Goal: Find specific page/section: Find specific page/section

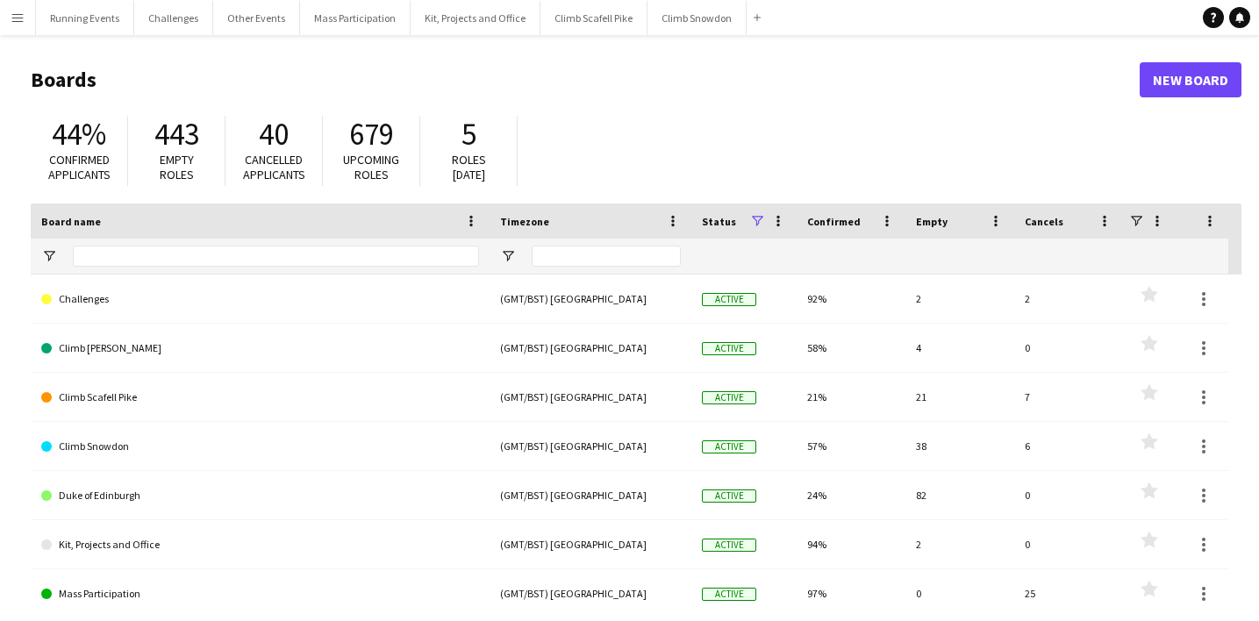
click at [17, 20] on app-icon "Menu" at bounding box center [18, 18] width 14 height 14
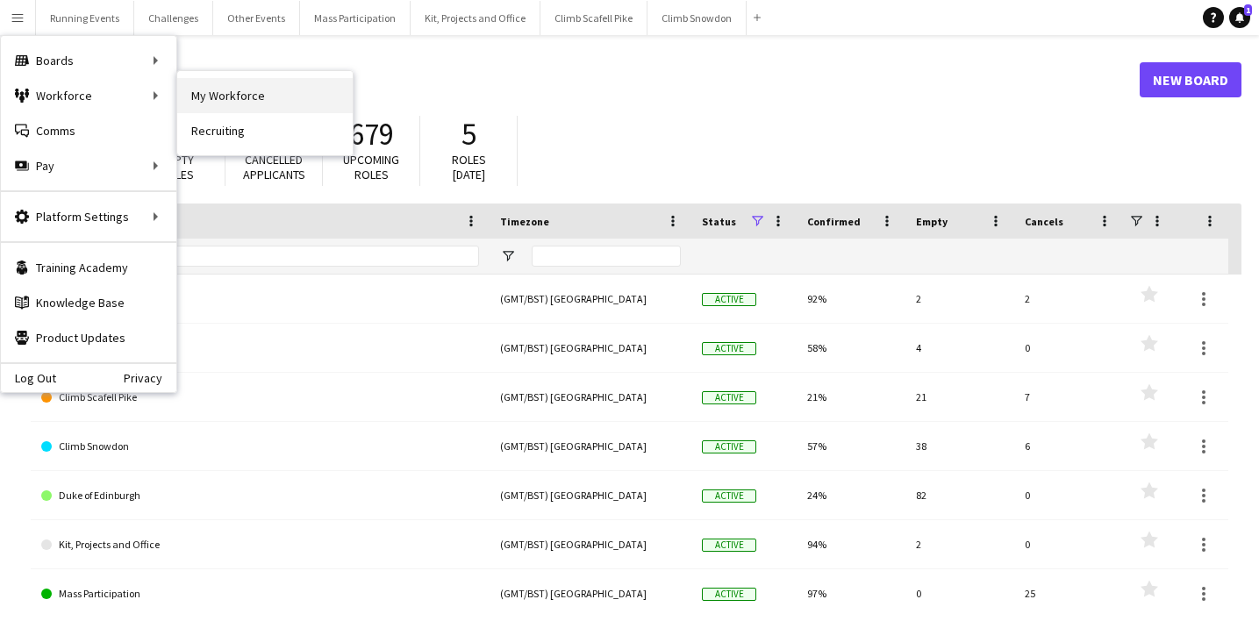
click at [227, 95] on link "My Workforce" at bounding box center [264, 95] width 175 height 35
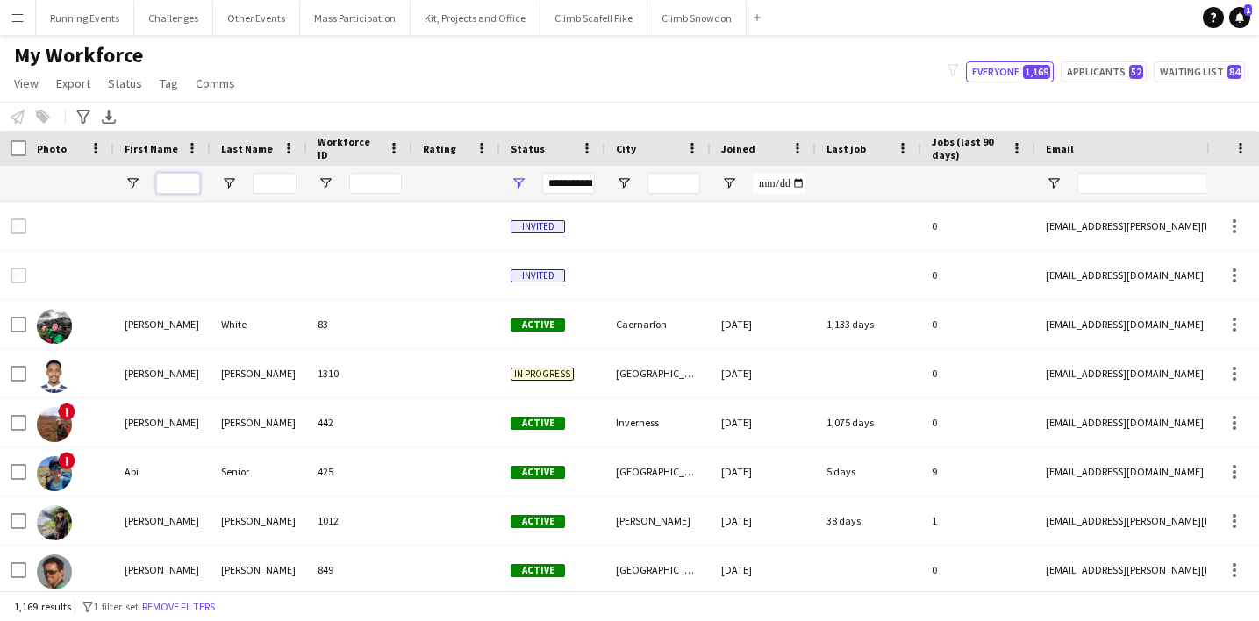
click at [175, 182] on input "First Name Filter Input" at bounding box center [178, 183] width 44 height 21
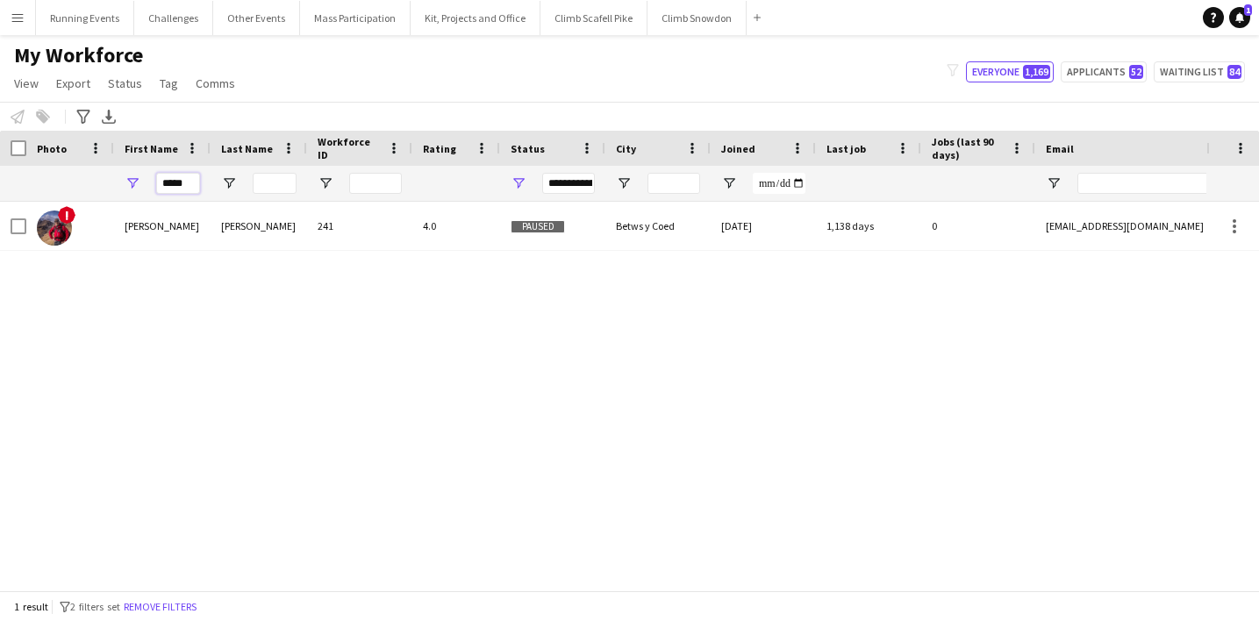
type input "*****"
click at [133, 400] on div "! [PERSON_NAME] ANGLE-[PERSON_NAME] 241 4.0 Paused Betws y Coed [DATE] 1,138 da…" at bounding box center [603, 396] width 1206 height 389
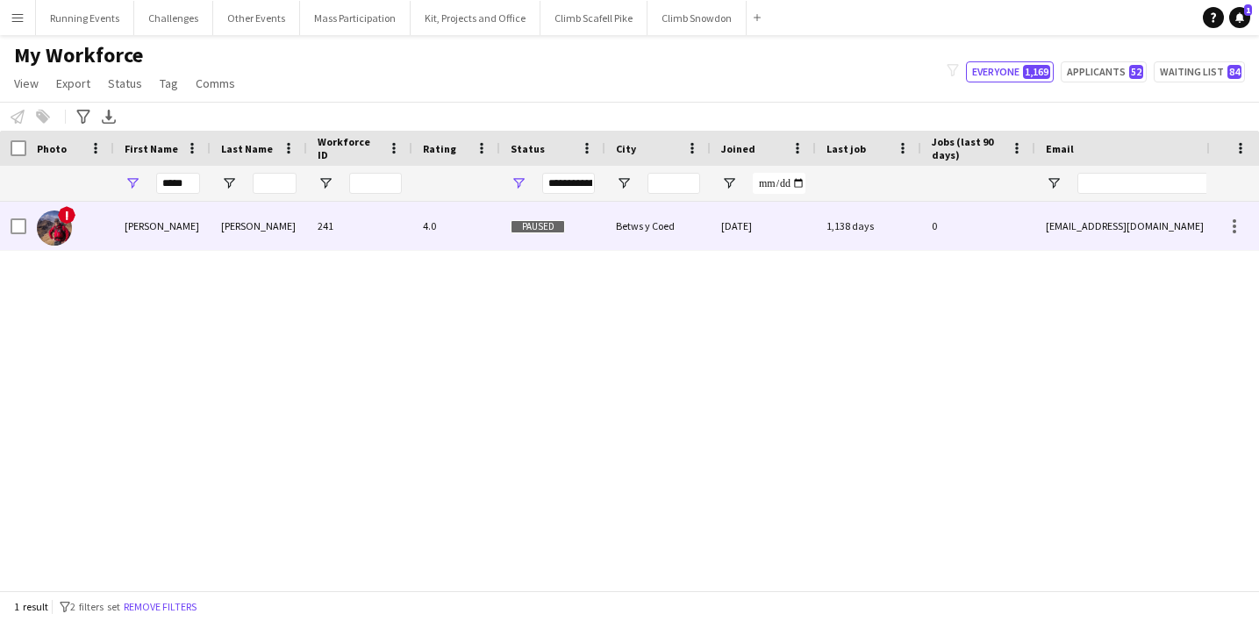
click at [133, 225] on div "[PERSON_NAME]" at bounding box center [162, 226] width 97 height 48
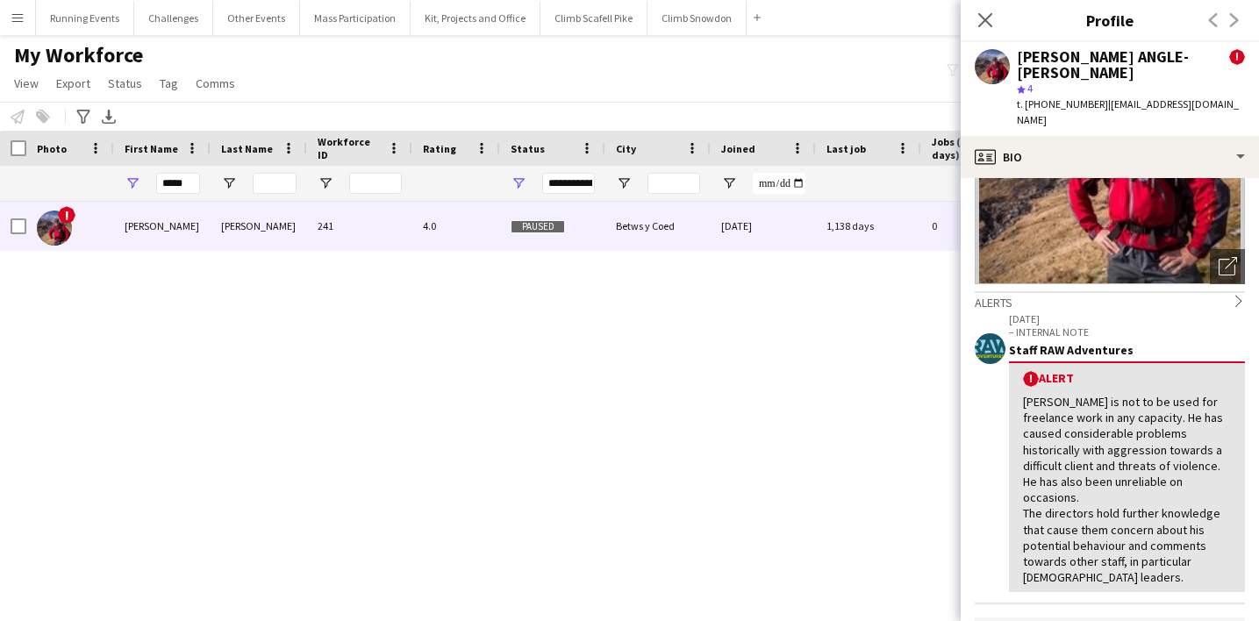
scroll to position [193, 0]
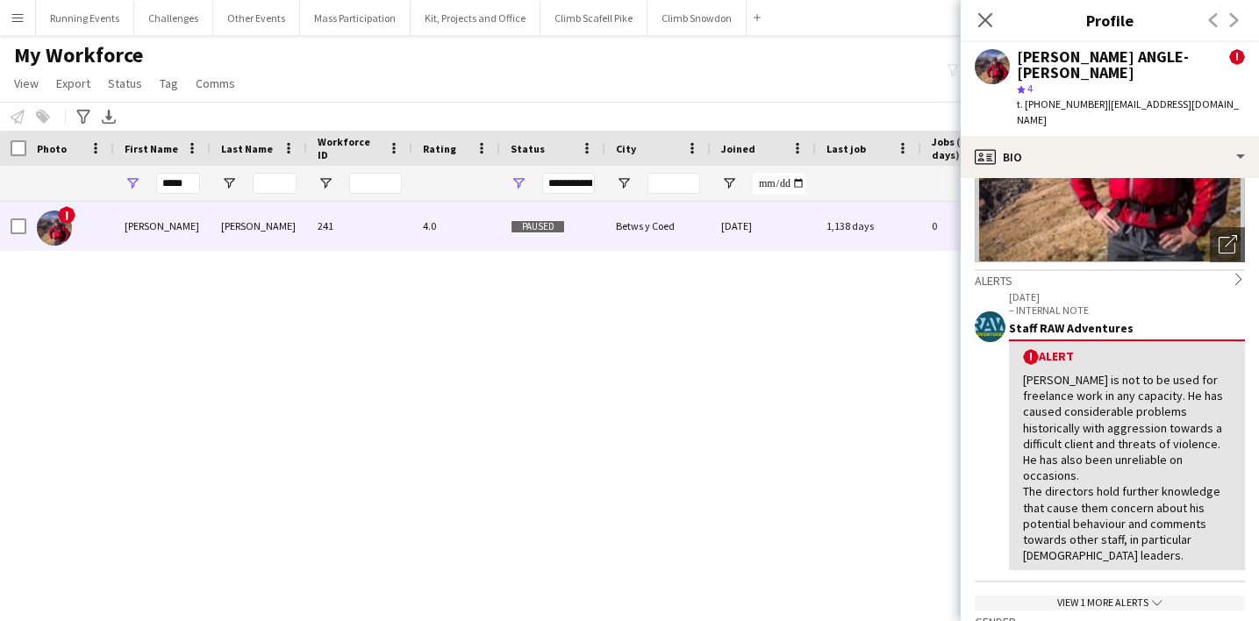
click at [1149, 596] on app-icon "chevron-down" at bounding box center [1156, 603] width 14 height 15
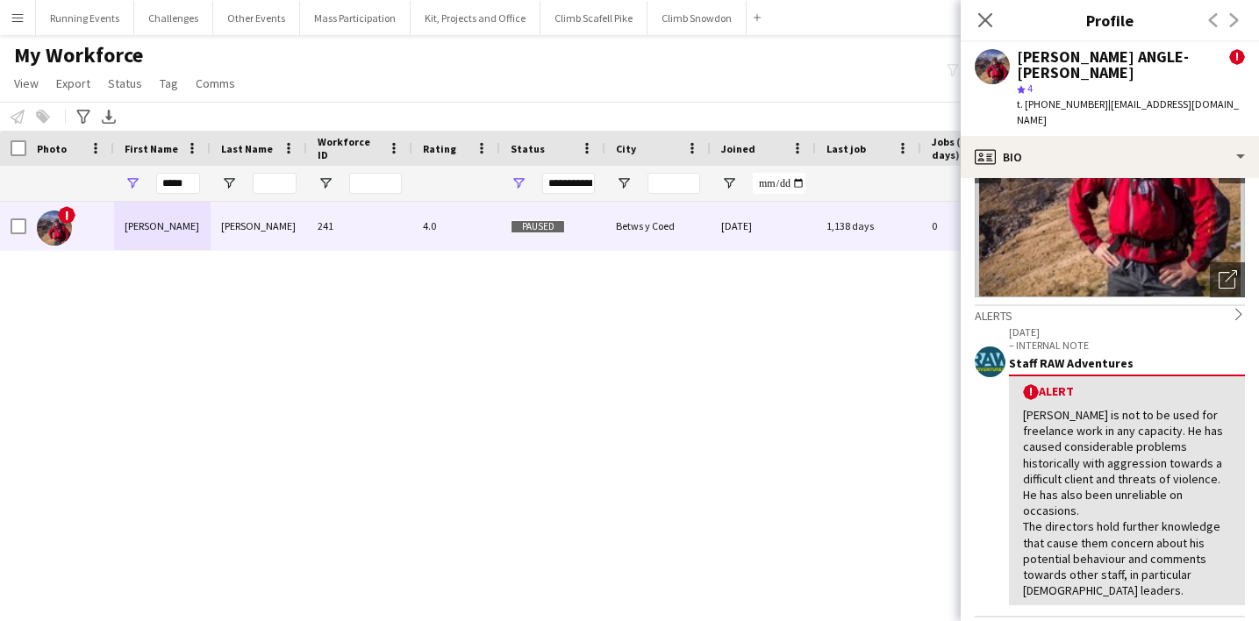
scroll to position [160, 0]
click at [979, 18] on icon "Close pop-in" at bounding box center [985, 19] width 17 height 17
